Goal: Task Accomplishment & Management: Use online tool/utility

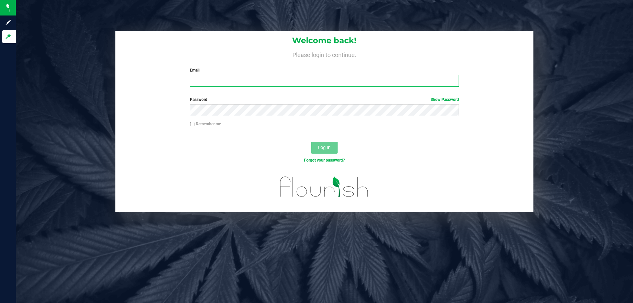
click at [288, 84] on input "Email" at bounding box center [324, 81] width 269 height 12
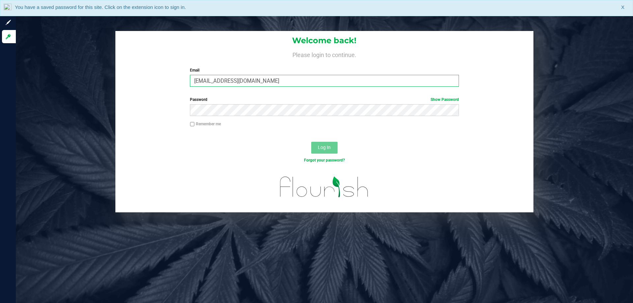
type input "[EMAIL_ADDRESS][DOMAIN_NAME]"
click at [311, 142] on button "Log In" at bounding box center [324, 148] width 26 height 12
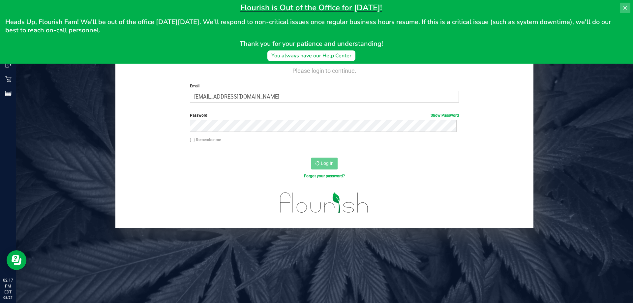
click at [624, 7] on icon at bounding box center [624, 7] width 3 height 3
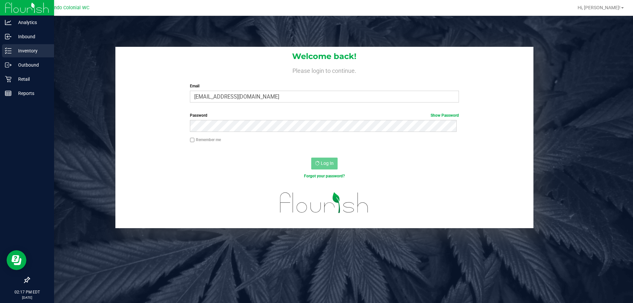
click at [7, 54] on div "Inventory" at bounding box center [28, 50] width 52 height 13
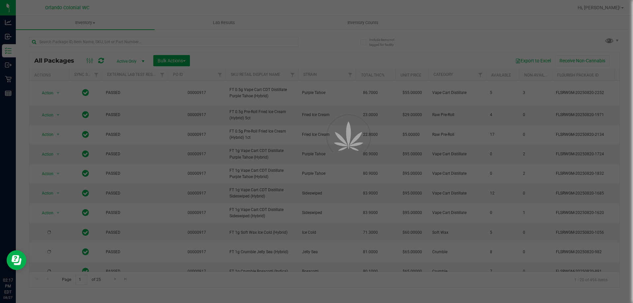
drag, startPoint x: 27, startPoint y: 54, endPoint x: 71, endPoint y: 43, distance: 44.7
click at [71, 43] on div at bounding box center [316, 151] width 633 height 303
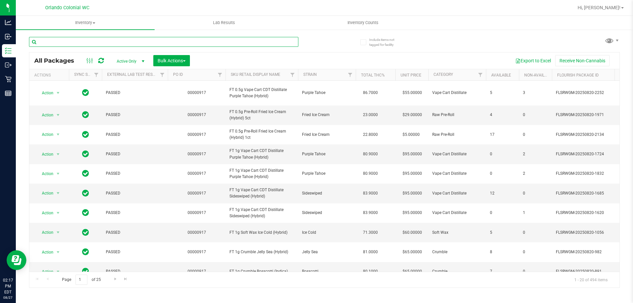
click at [71, 43] on input "text" at bounding box center [163, 42] width 269 height 10
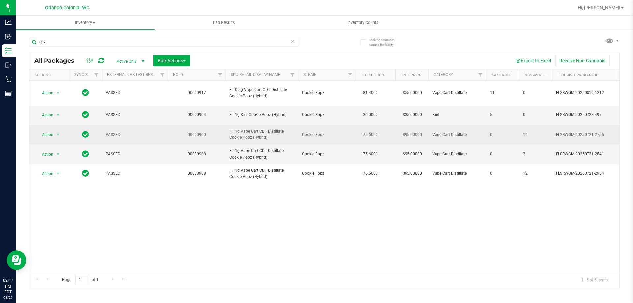
click at [237, 134] on span "FT 1g Vape Cart CDT Distillate Cookie Popz (Hybrid)" at bounding box center [261, 134] width 65 height 13
copy tr "FT 1g Vape Cart CDT Distillate Cookie Popz (Hybrid)"
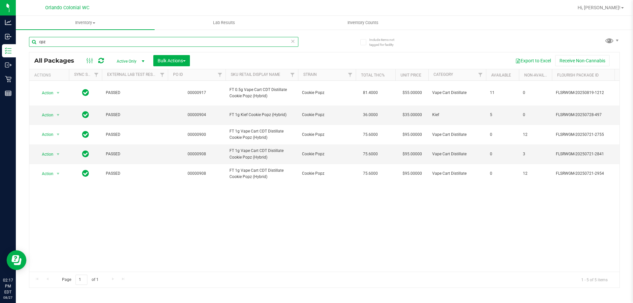
click at [276, 42] on input "cpz" at bounding box center [163, 42] width 269 height 10
paste input "FT 1g Vape Cart CDT Distillate Cookie Popz (Hybrid)"
type input "FT 1g Vape Cart CDT Distillate Cookie Popz (Hybrid)"
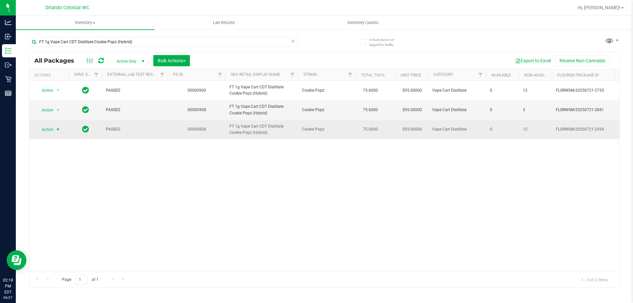
click at [54, 129] on span "select" at bounding box center [58, 129] width 8 height 9
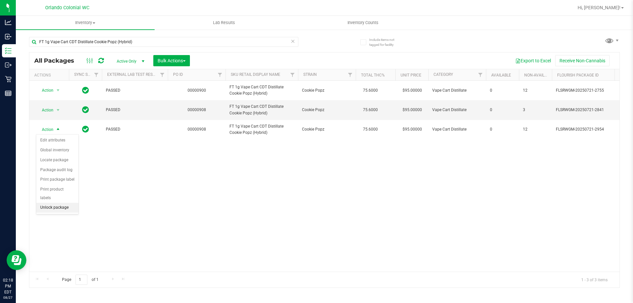
click at [61, 203] on li "Unlock package" at bounding box center [57, 208] width 42 height 10
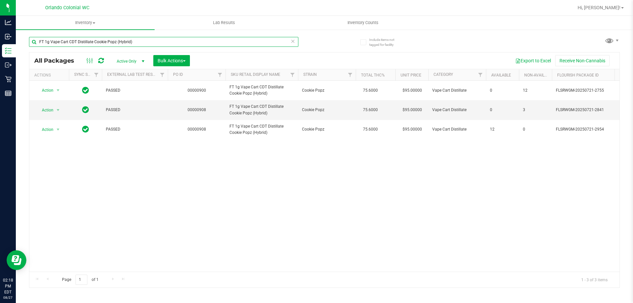
click at [128, 39] on input "FT 1g Vape Cart CDT Distillate Cookie Popz (Hybrid)" at bounding box center [163, 42] width 269 height 10
click at [127, 39] on input "FT 1g Vape Cart CDT Distillate Cookie Popz (Hybrid)" at bounding box center [163, 42] width 269 height 10
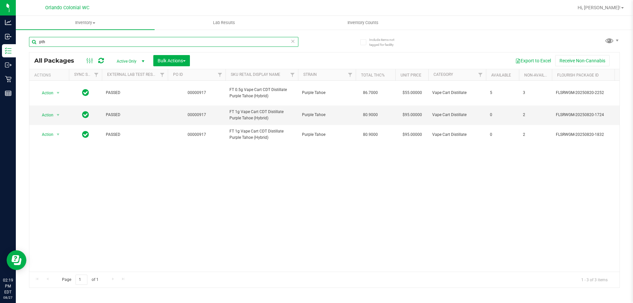
scroll to position [0, 512]
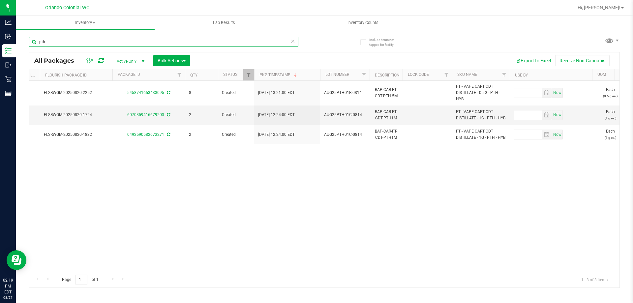
click at [154, 44] on input "pth" at bounding box center [163, 42] width 269 height 10
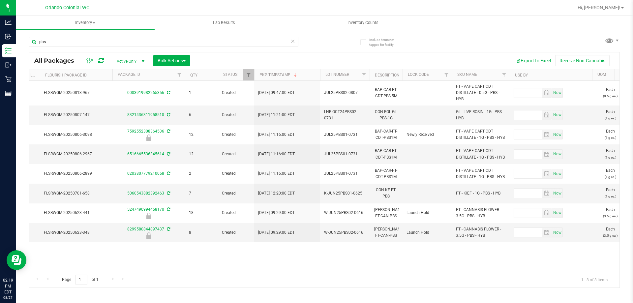
click at [129, 266] on div "Action Action Adjust qty Create package Edit attributes Global inventory Locate…" at bounding box center [324, 176] width 590 height 191
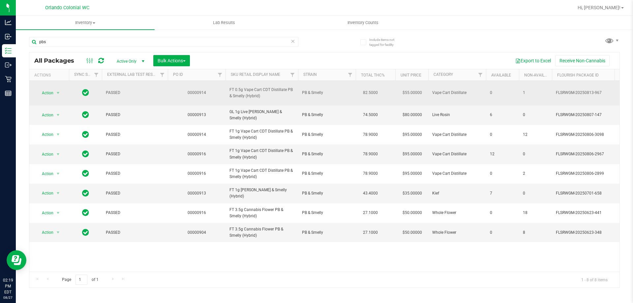
click at [262, 95] on span "FT 0.5g Vape Cart CDT Distillate PB & Smelly (Hybrid)" at bounding box center [261, 93] width 65 height 13
click at [246, 97] on span "FT 0.5g Vape Cart CDT Distillate PB & Smelly (Hybrid)" at bounding box center [261, 93] width 65 height 13
copy tr "FT 0.5g Vape Cart CDT Distillate PB & Smelly (Hybrid)"
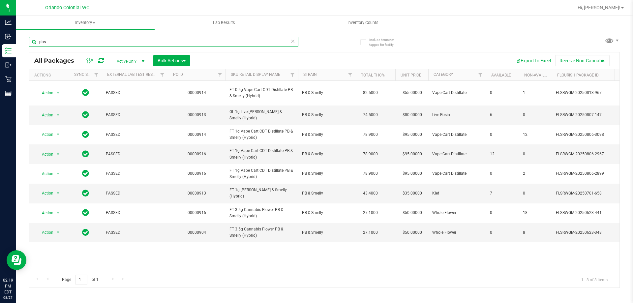
click at [254, 43] on input "pbs" at bounding box center [163, 42] width 269 height 10
paste input "FT 0.5g Vape Cart CDT Distillate PB & Smelly (Hybrid)"
type input "FT 0.5g Vape Cart CDT Distillate PB & Smelly (Hybrid)"
